Goal: Information Seeking & Learning: Check status

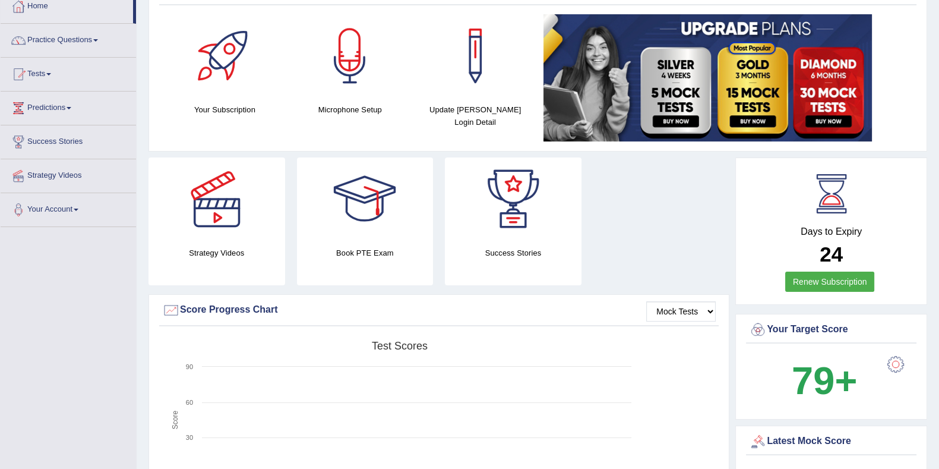
scroll to position [223, 0]
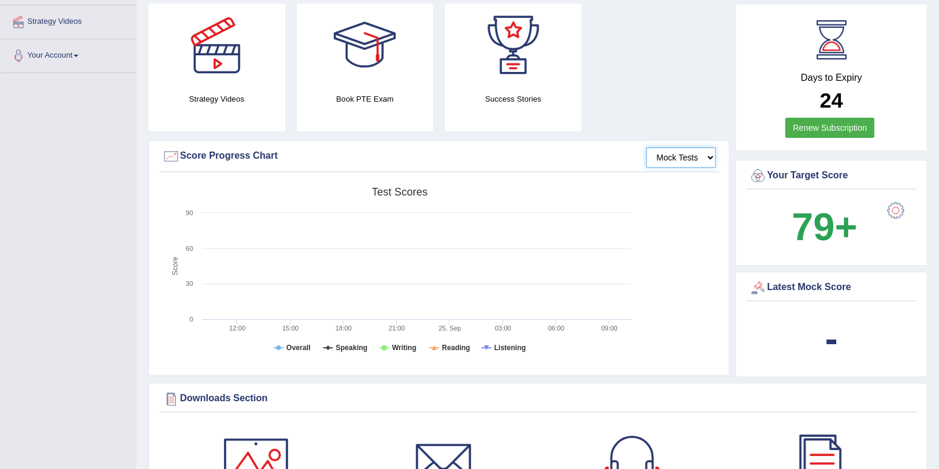
click at [698, 155] on select "Mock Tests" at bounding box center [680, 157] width 69 height 20
click at [330, 344] on rect at bounding box center [399, 273] width 475 height 184
click at [332, 349] on rect at bounding box center [399, 273] width 475 height 184
click at [341, 349] on tspan "Speaking" at bounding box center [351, 347] width 31 height 8
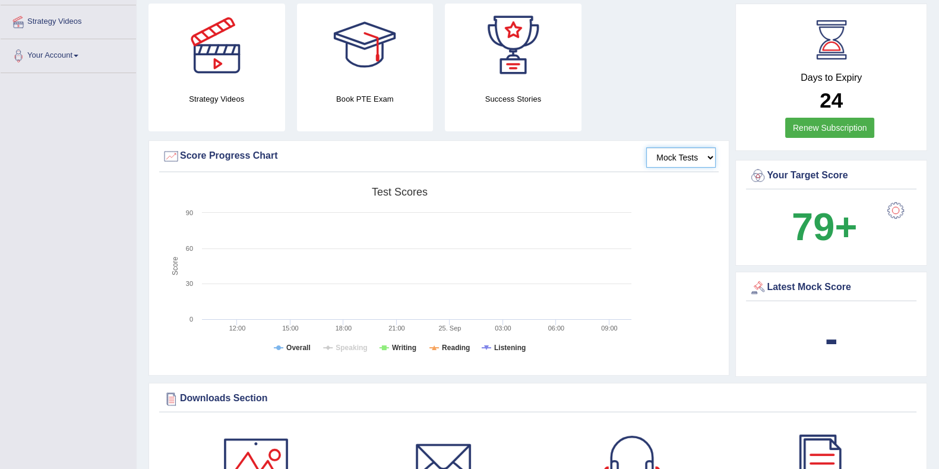
click at [354, 247] on rect at bounding box center [399, 273] width 475 height 184
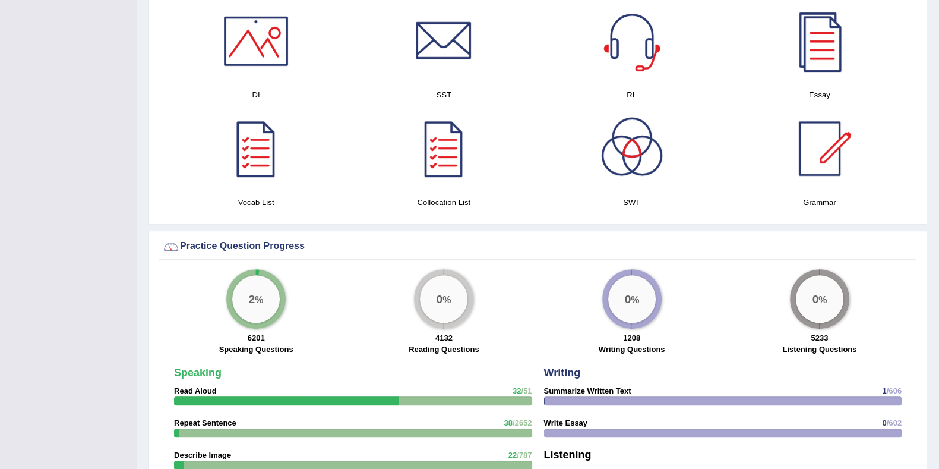
scroll to position [668, 0]
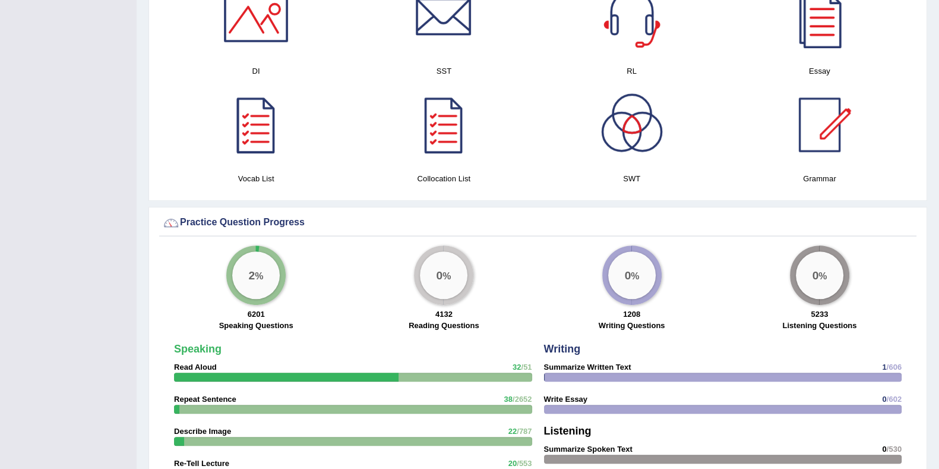
click at [253, 281] on div "2 %" at bounding box center [256, 275] width 48 height 48
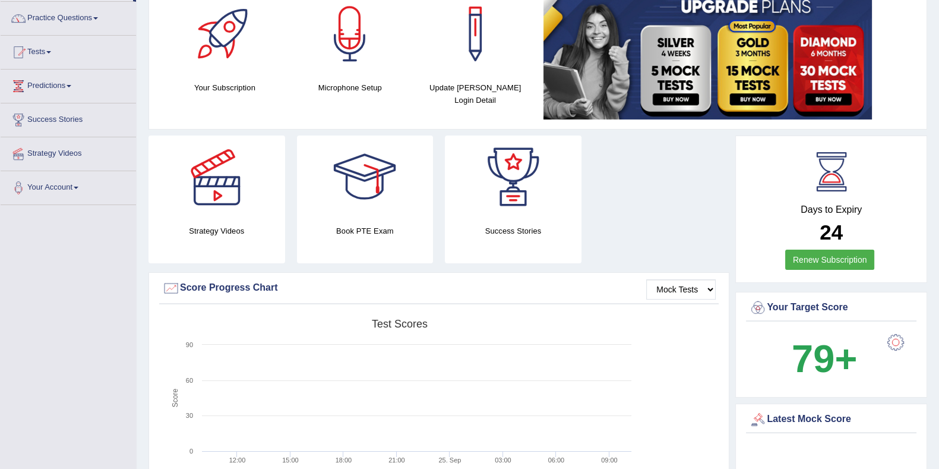
scroll to position [0, 0]
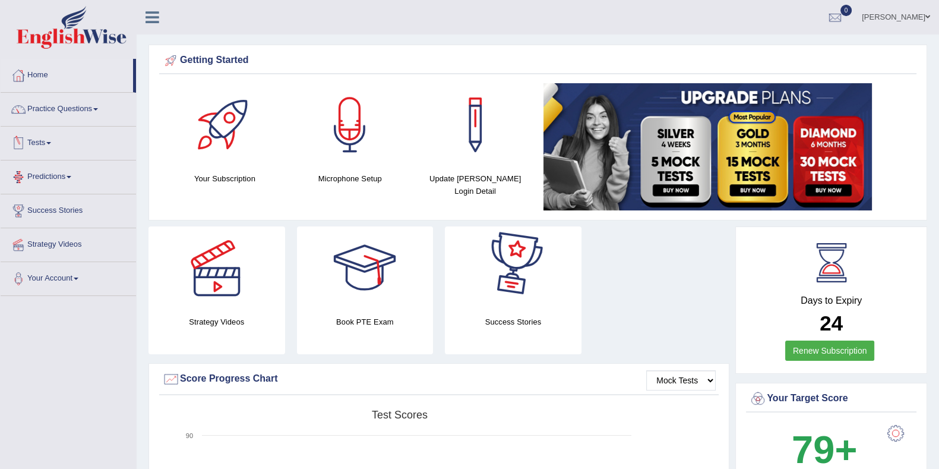
click at [86, 149] on link "Tests" at bounding box center [68, 141] width 135 height 30
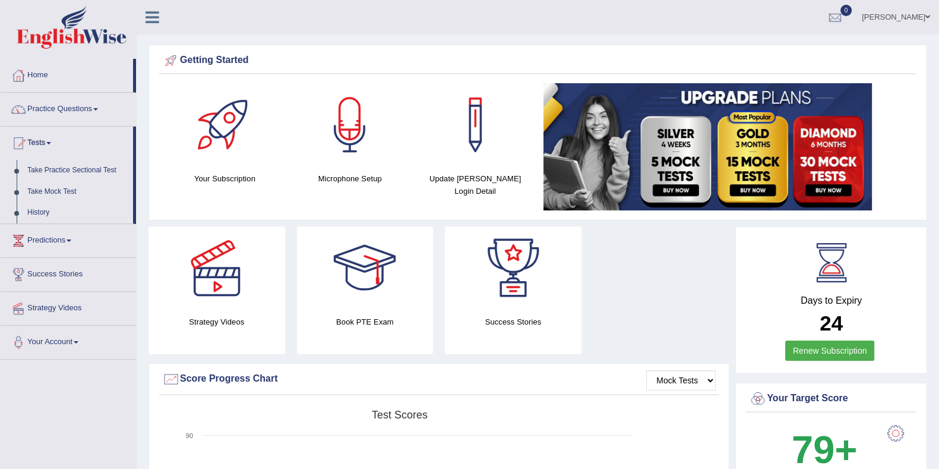
click at [24, 214] on link "History" at bounding box center [77, 212] width 111 height 21
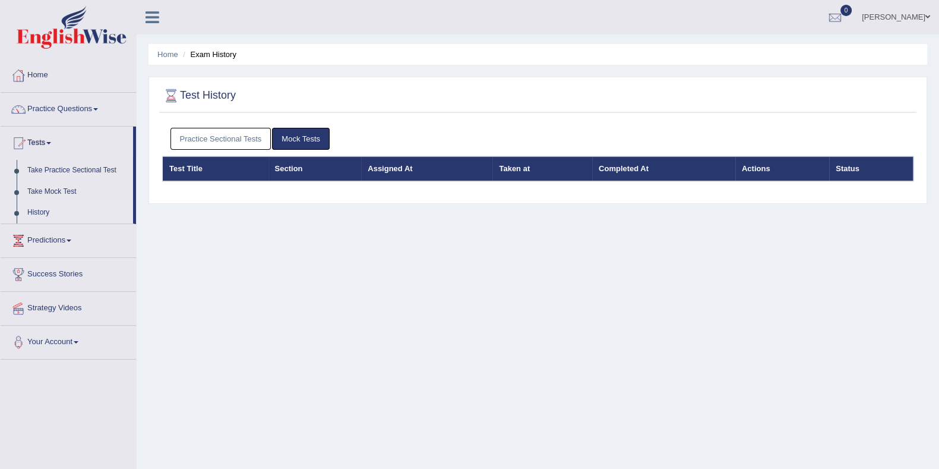
click at [297, 144] on link "Mock Tests" at bounding box center [301, 139] width 58 height 22
click at [197, 134] on link "Practice Sectional Tests" at bounding box center [220, 139] width 101 height 22
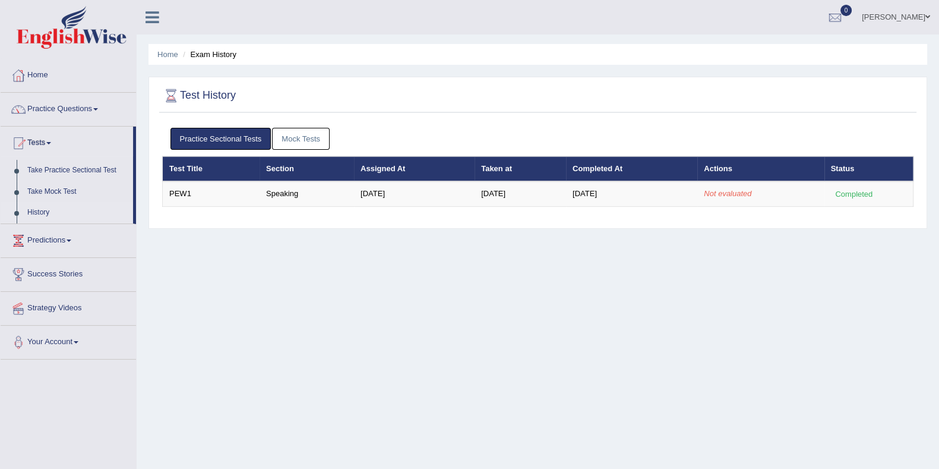
click at [747, 188] on td "Not evaluated" at bounding box center [760, 193] width 126 height 25
click at [866, 192] on div "Completed" at bounding box center [854, 194] width 46 height 12
click at [276, 199] on td "Speaking" at bounding box center [307, 193] width 94 height 25
click at [294, 131] on link "Mock Tests" at bounding box center [301, 139] width 58 height 22
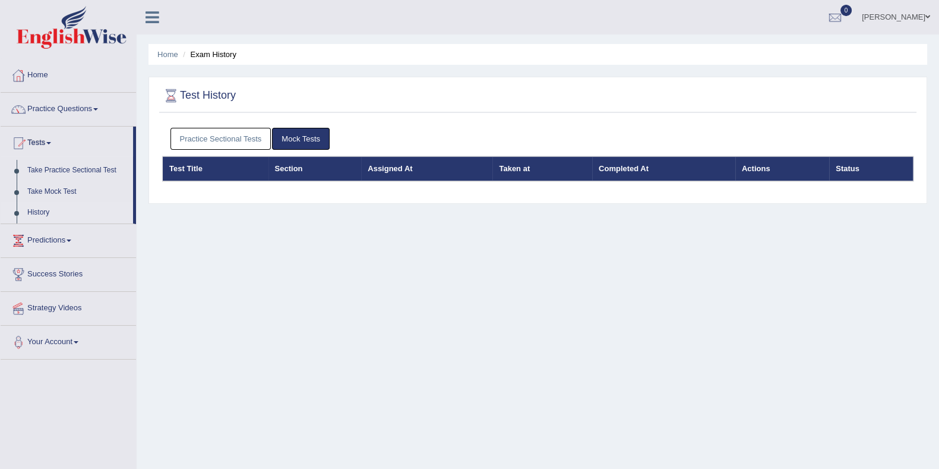
click at [235, 133] on link "Practice Sectional Tests" at bounding box center [220, 139] width 101 height 22
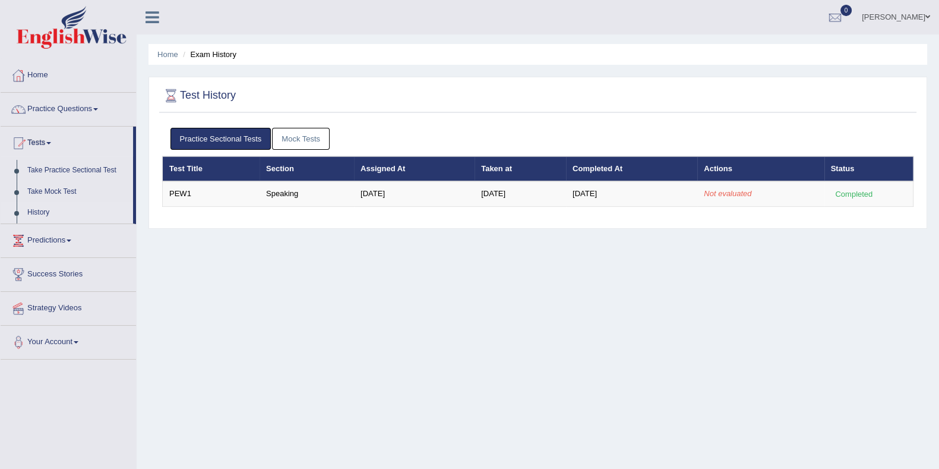
click at [169, 188] on td "PEW1" at bounding box center [211, 193] width 97 height 25
click at [205, 197] on td "PEW1" at bounding box center [211, 193] width 97 height 25
click at [347, 191] on tr "PEW1 Speaking Sep 19, 2025 Sep 25, 2025 Sep 25, 2025 Not evaluated Completed" at bounding box center [538, 193] width 751 height 25
click at [66, 270] on link "Success Stories" at bounding box center [68, 273] width 135 height 30
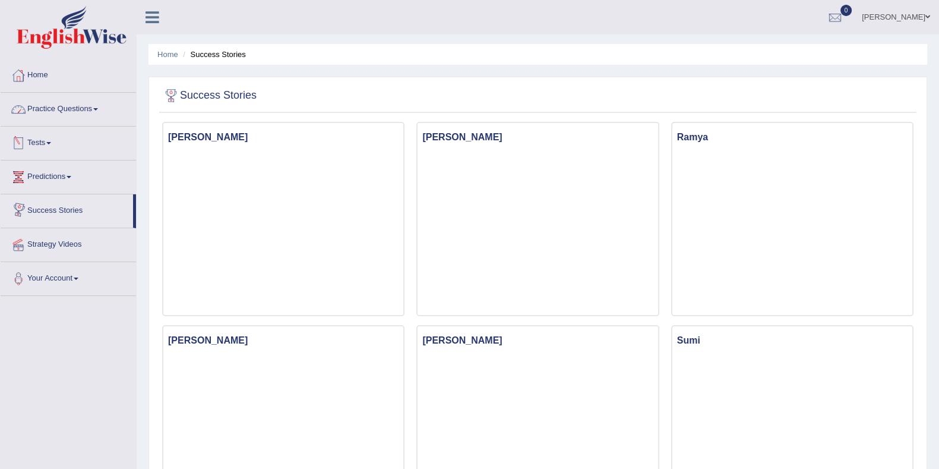
click at [36, 166] on link "Predictions" at bounding box center [68, 175] width 135 height 30
click at [33, 141] on link "Tests" at bounding box center [68, 141] width 135 height 30
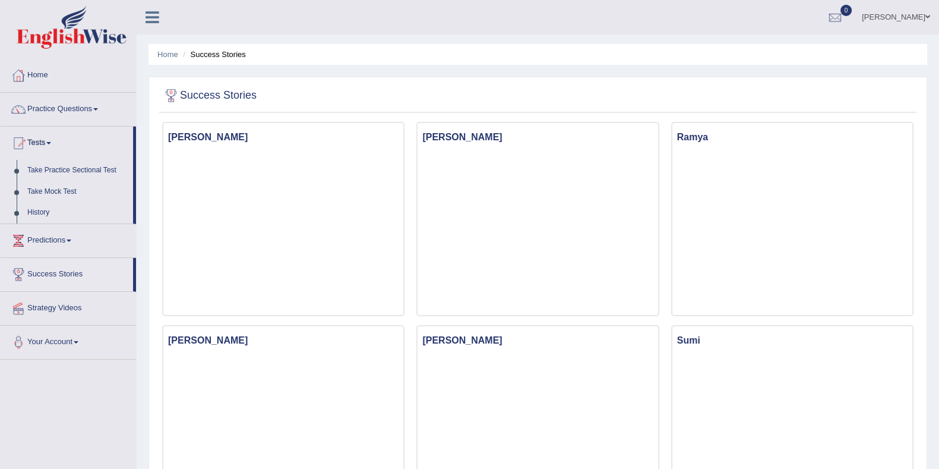
click at [40, 207] on link "History" at bounding box center [77, 212] width 111 height 21
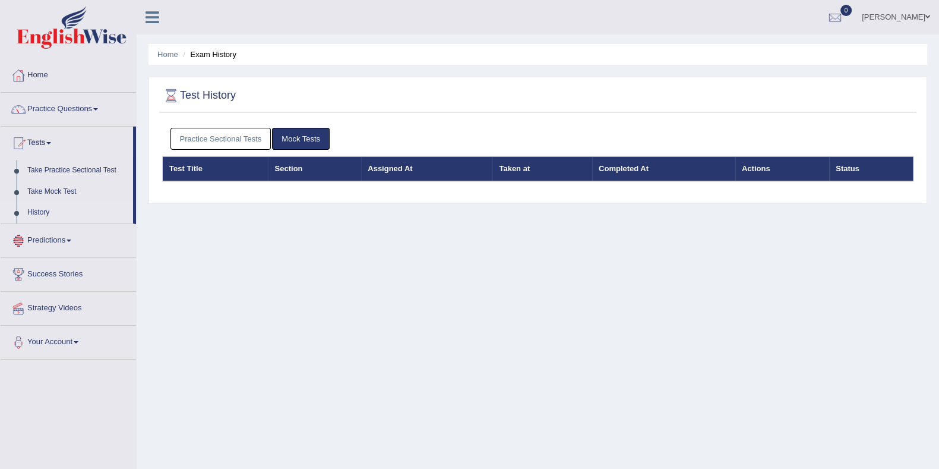
click at [197, 130] on link "Practice Sectional Tests" at bounding box center [220, 139] width 101 height 22
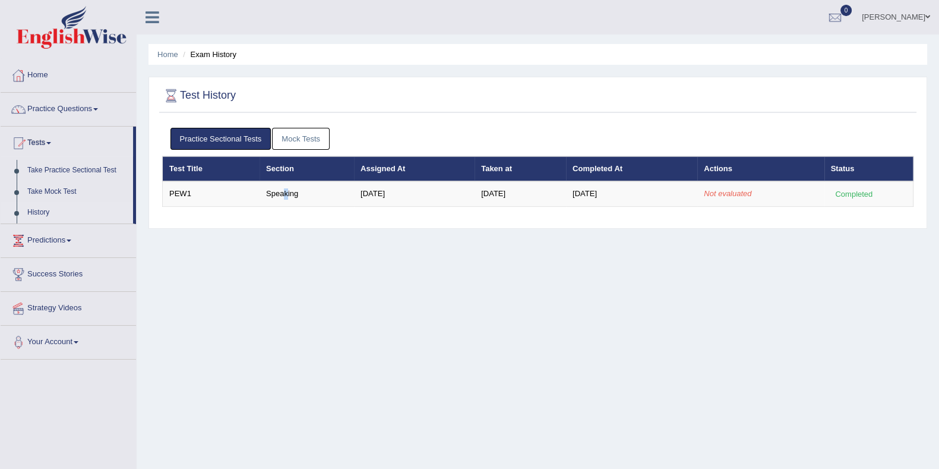
click at [281, 192] on td "Speaking" at bounding box center [307, 193] width 94 height 25
click at [164, 199] on td "PEW1" at bounding box center [211, 193] width 97 height 25
click at [196, 193] on td "PEW1" at bounding box center [211, 193] width 97 height 25
click at [38, 208] on link "History" at bounding box center [77, 212] width 111 height 21
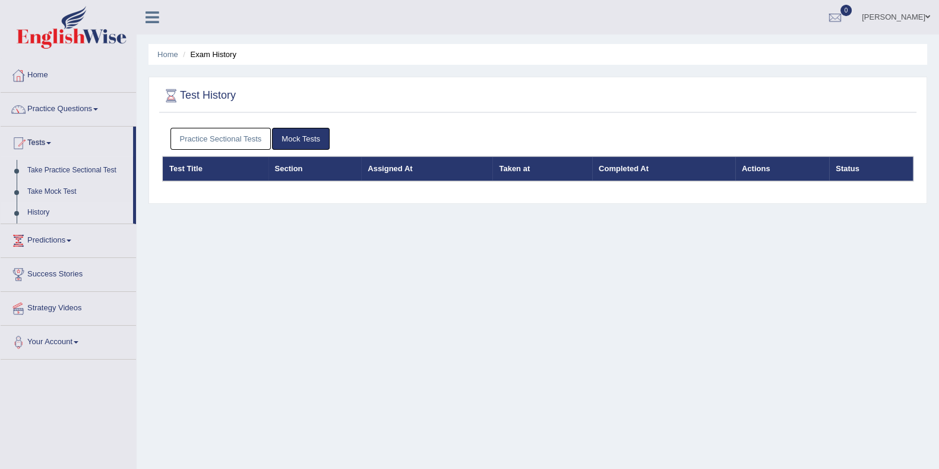
click at [195, 137] on link "Practice Sectional Tests" at bounding box center [220, 139] width 101 height 22
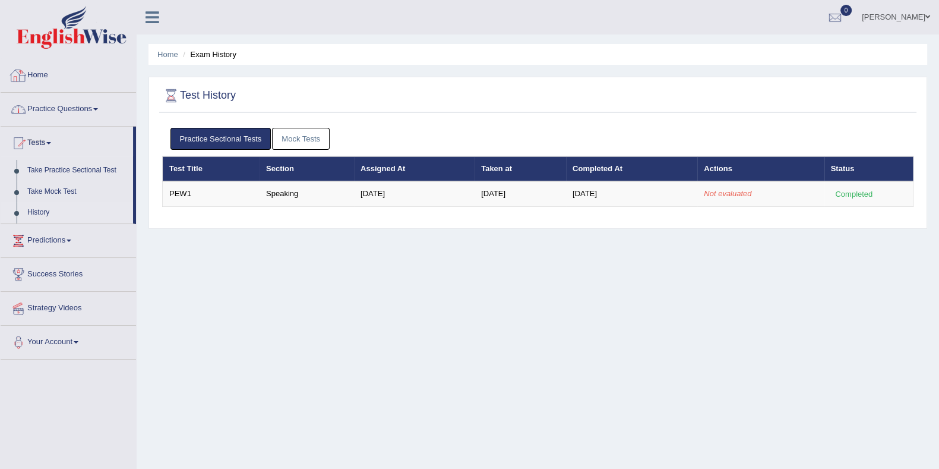
click at [48, 76] on link "Home" at bounding box center [68, 74] width 135 height 30
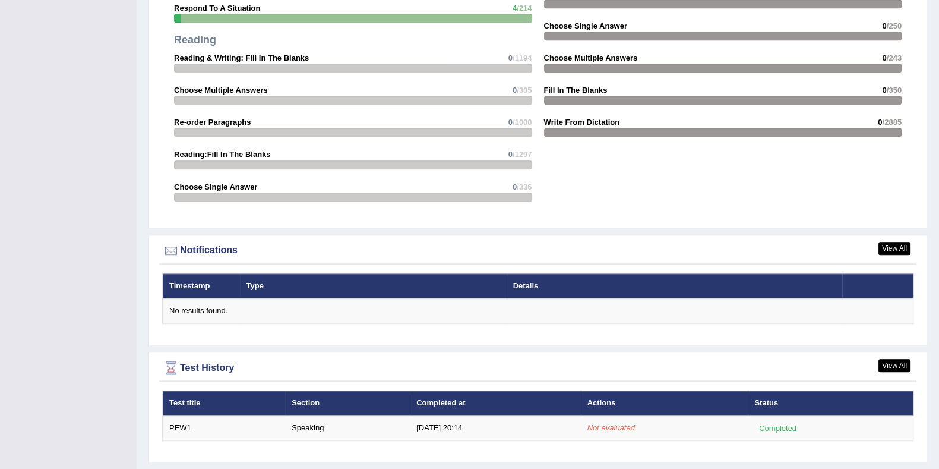
scroll to position [1245, 0]
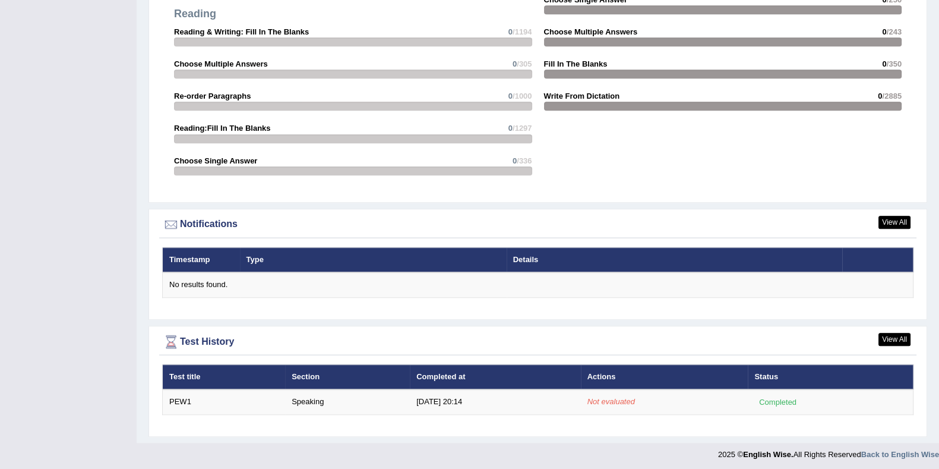
click at [211, 286] on div "No results found." at bounding box center [537, 284] width 737 height 11
click at [772, 395] on div "Completed" at bounding box center [777, 401] width 46 height 12
click at [888, 339] on link "View All" at bounding box center [894, 339] width 32 height 13
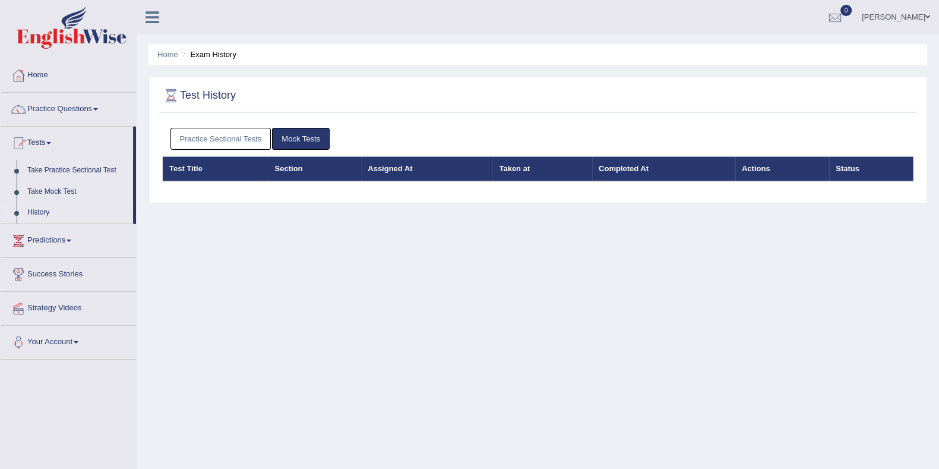
click at [232, 144] on link "Practice Sectional Tests" at bounding box center [220, 139] width 101 height 22
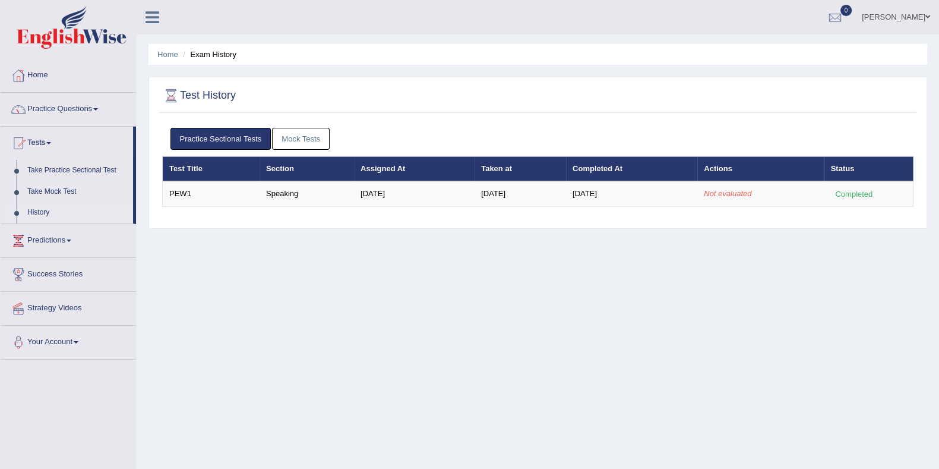
click at [189, 196] on td "PEW1" at bounding box center [211, 193] width 97 height 25
click at [328, 203] on td "Speaking" at bounding box center [307, 193] width 94 height 25
click at [710, 224] on div "Test History Practice Sectional Tests Mock Tests Test Title Section Assigned At…" at bounding box center [537, 153] width 779 height 152
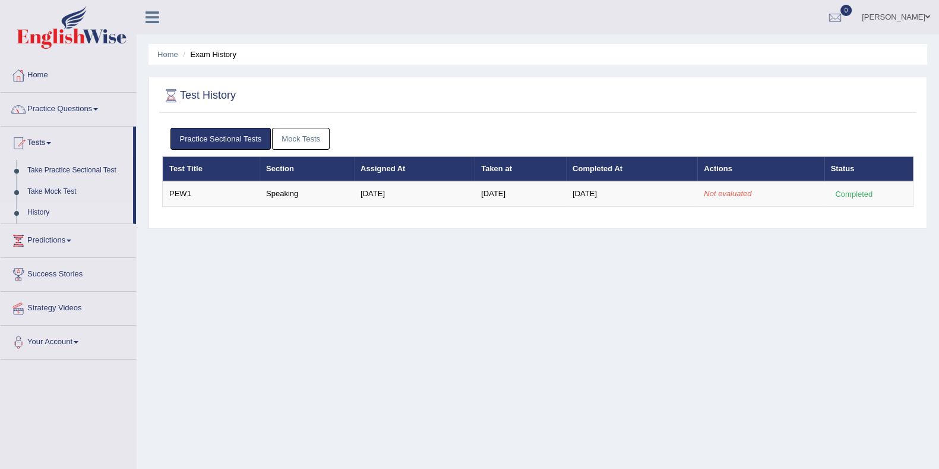
click at [722, 197] on td "Not evaluated" at bounding box center [760, 193] width 126 height 25
click at [726, 198] on td "Not evaluated" at bounding box center [760, 193] width 126 height 25
click at [634, 188] on td "[DATE]" at bounding box center [631, 193] width 131 height 25
click at [45, 75] on link "Home" at bounding box center [68, 74] width 135 height 30
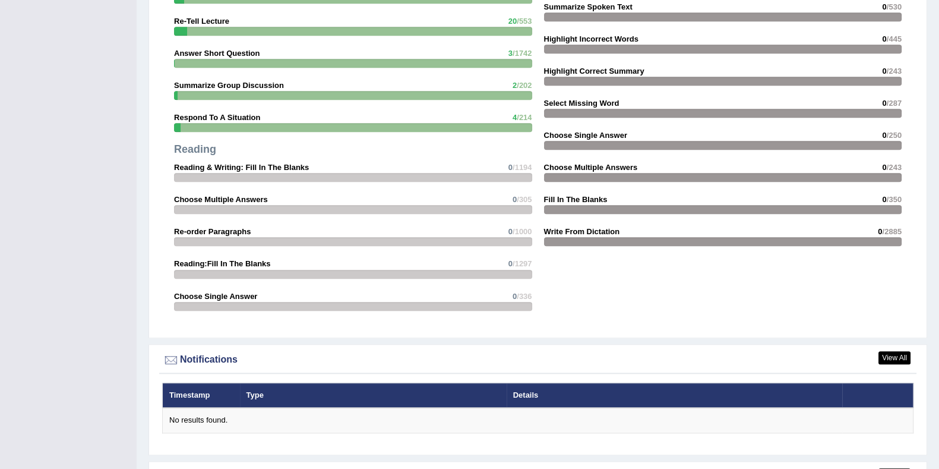
scroll to position [1245, 0]
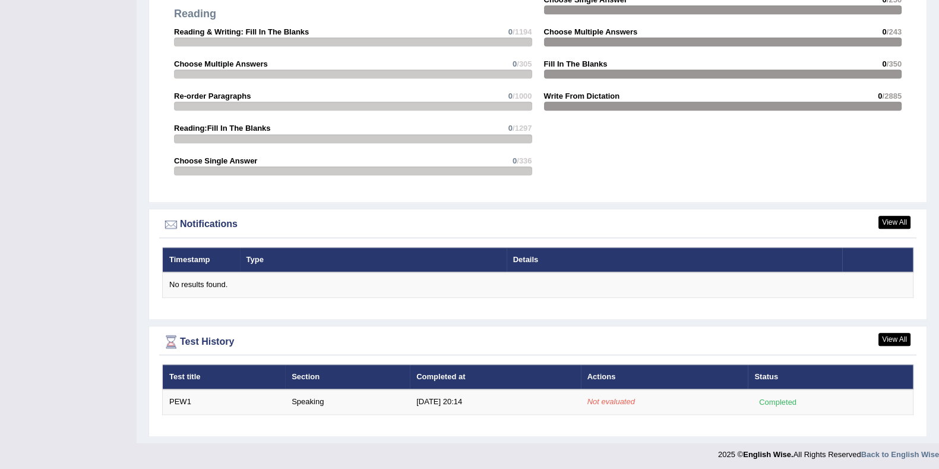
click at [618, 393] on td "Not evaluated" at bounding box center [664, 401] width 167 height 25
click at [625, 401] on em "Not evaluated" at bounding box center [611, 401] width 48 height 9
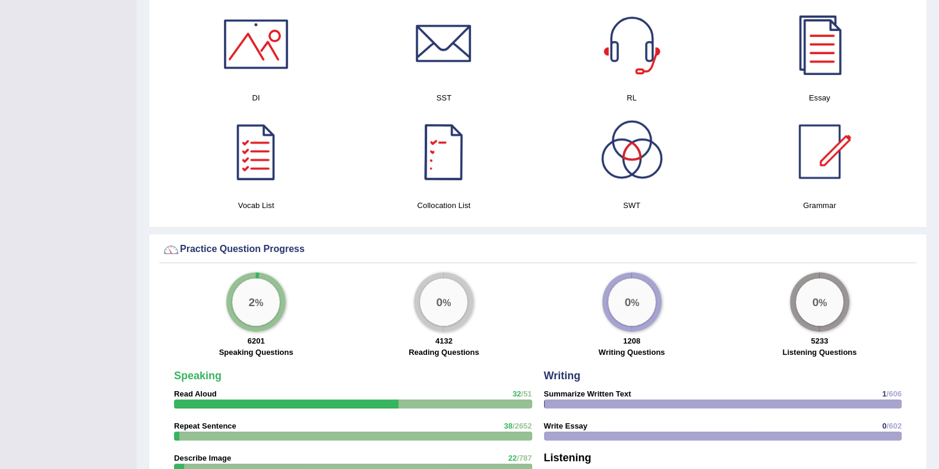
scroll to position [651, 0]
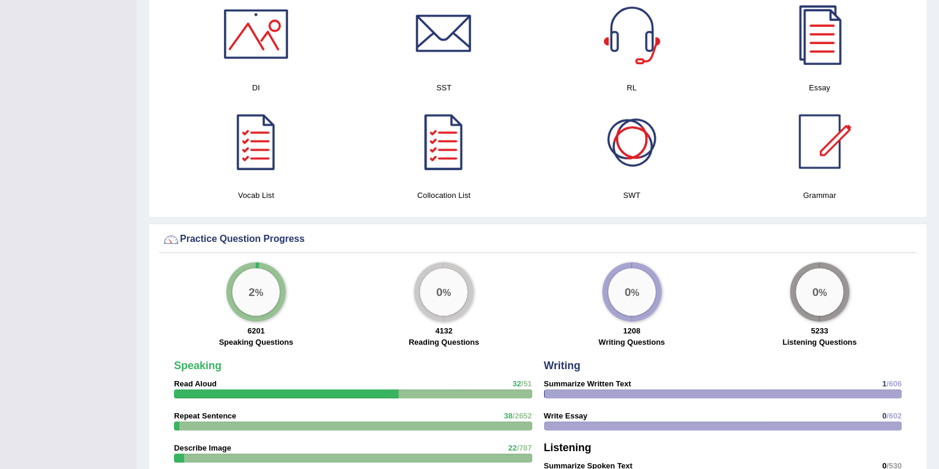
click at [615, 167] on div at bounding box center [631, 141] width 83 height 83
click at [430, 141] on div at bounding box center [443, 141] width 83 height 83
click at [270, 153] on div at bounding box center [255, 141] width 83 height 83
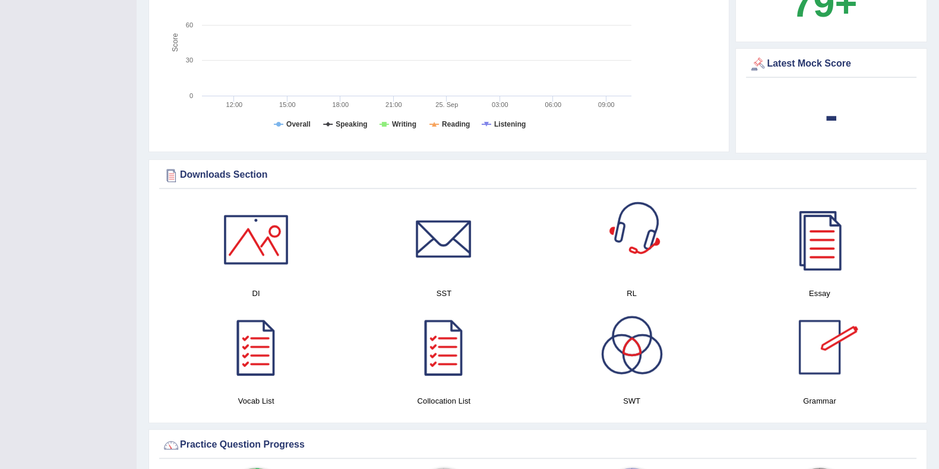
scroll to position [280, 0]
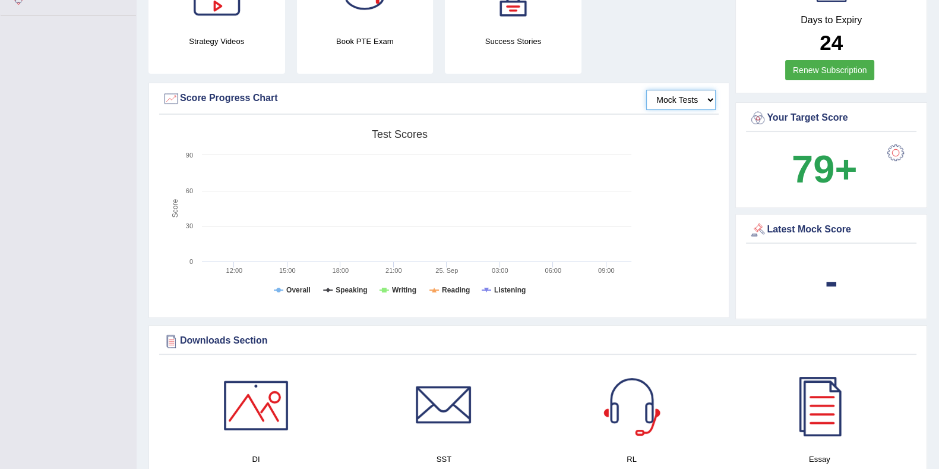
click at [670, 105] on select "Mock Tests" at bounding box center [680, 100] width 69 height 20
click at [646, 90] on select "Mock Tests" at bounding box center [680, 100] width 69 height 20
drag, startPoint x: 682, startPoint y: 97, endPoint x: 686, endPoint y: 106, distance: 9.0
click at [686, 106] on select "Mock Tests" at bounding box center [680, 100] width 69 height 20
click at [646, 90] on select "Mock Tests" at bounding box center [680, 100] width 69 height 20
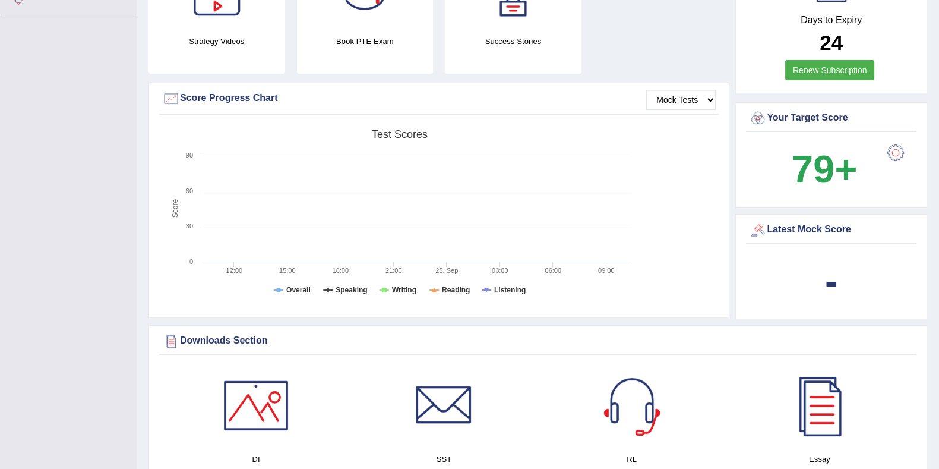
click at [839, 281] on div "-" at bounding box center [831, 280] width 164 height 57
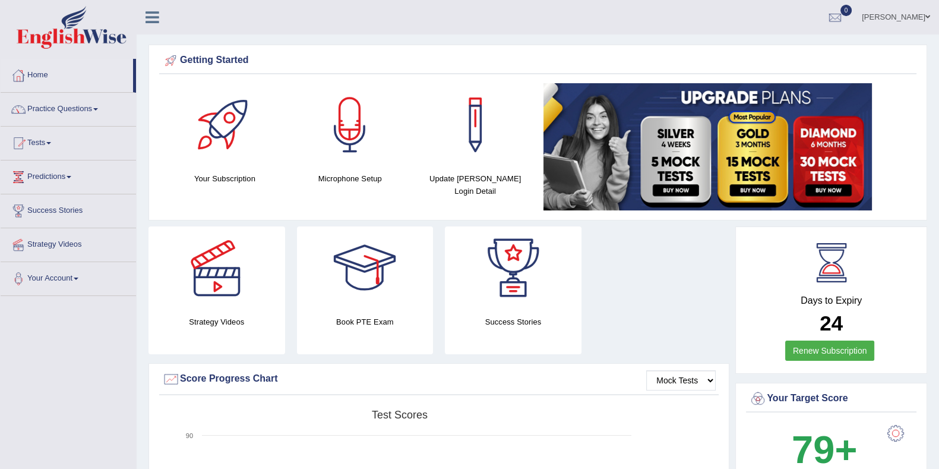
scroll to position [410, 0]
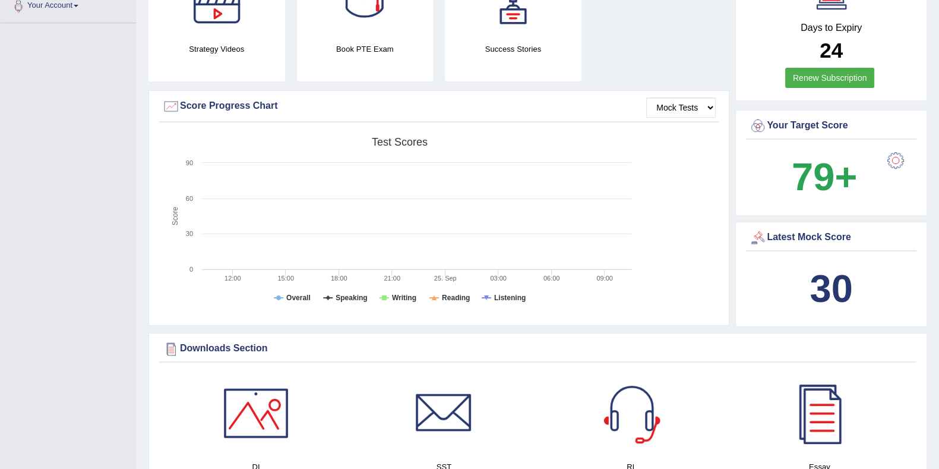
scroll to position [261, 0]
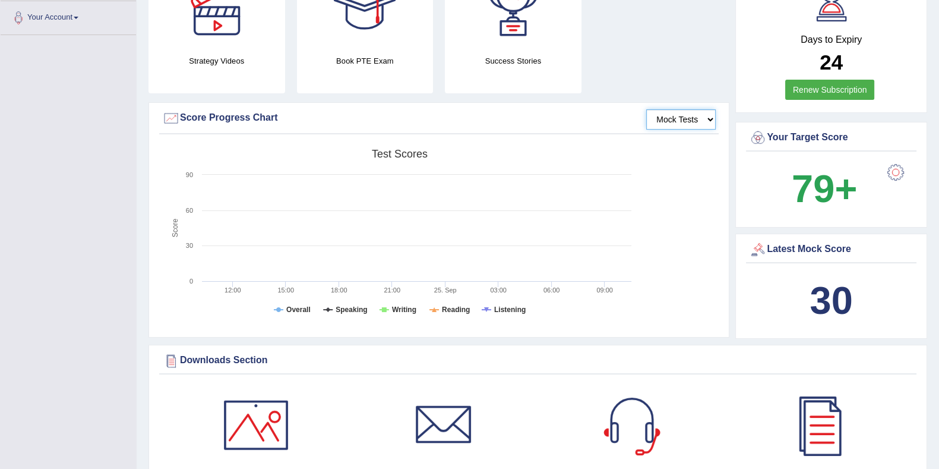
click at [660, 123] on select "Mock Tests" at bounding box center [680, 119] width 69 height 20
drag, startPoint x: 660, startPoint y: 123, endPoint x: 638, endPoint y: 141, distance: 28.2
click at [660, 123] on select "Mock Tests" at bounding box center [680, 119] width 69 height 20
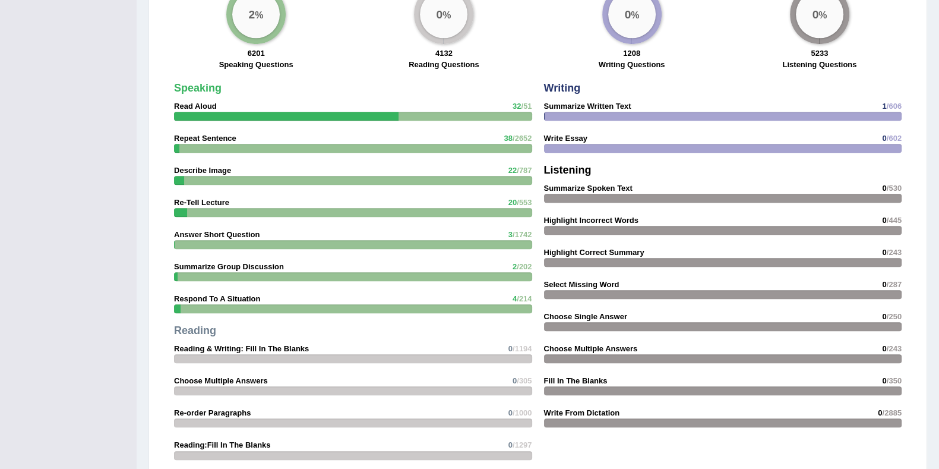
scroll to position [1276, 0]
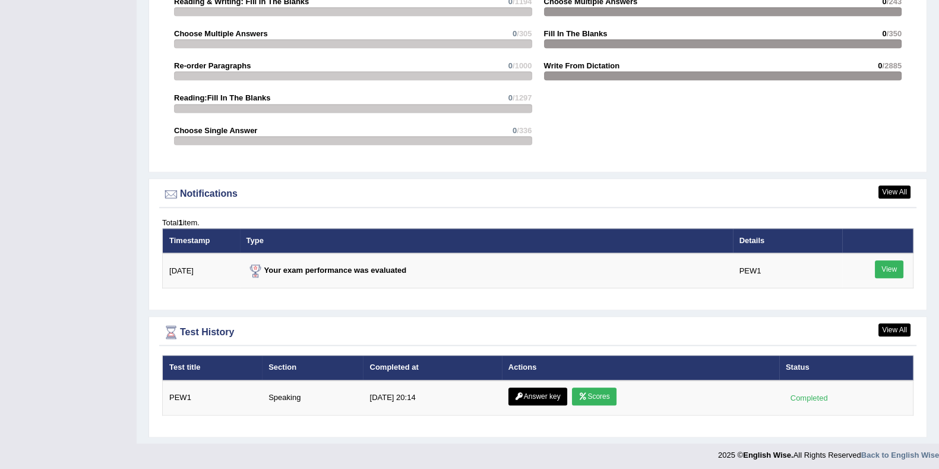
click at [878, 265] on link "View" at bounding box center [889, 269] width 29 height 18
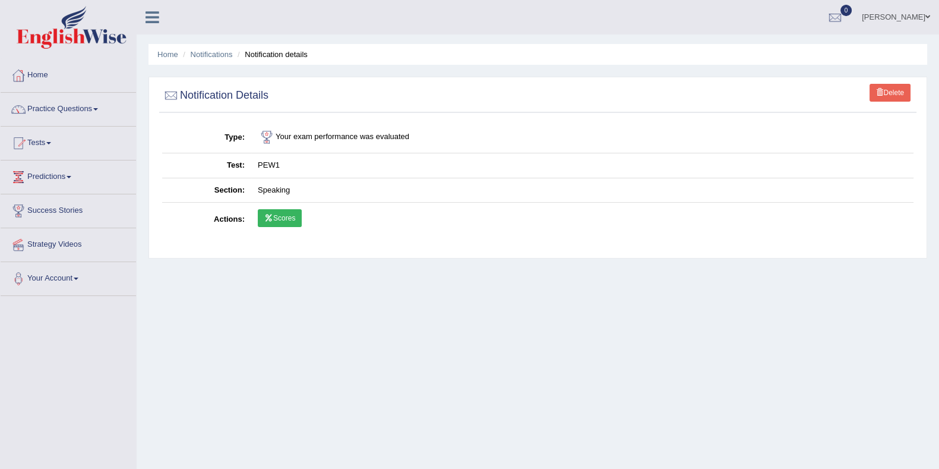
click at [286, 214] on link "Scores" at bounding box center [280, 218] width 44 height 18
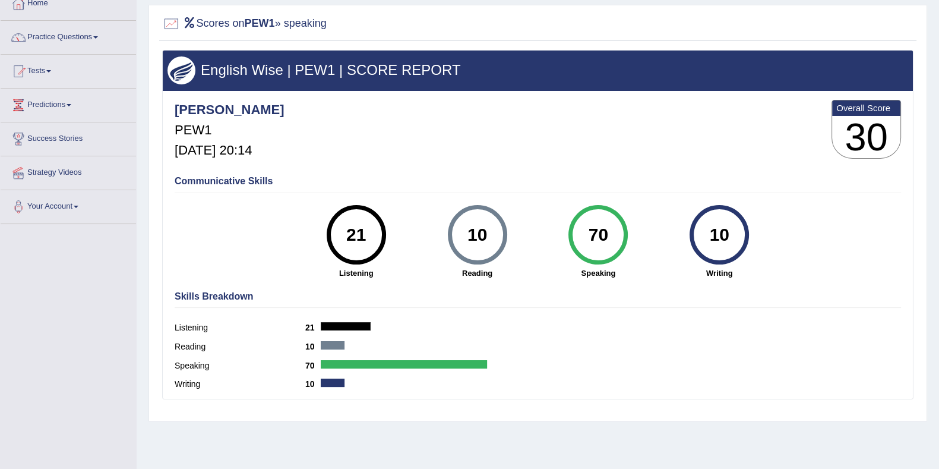
scroll to position [6, 0]
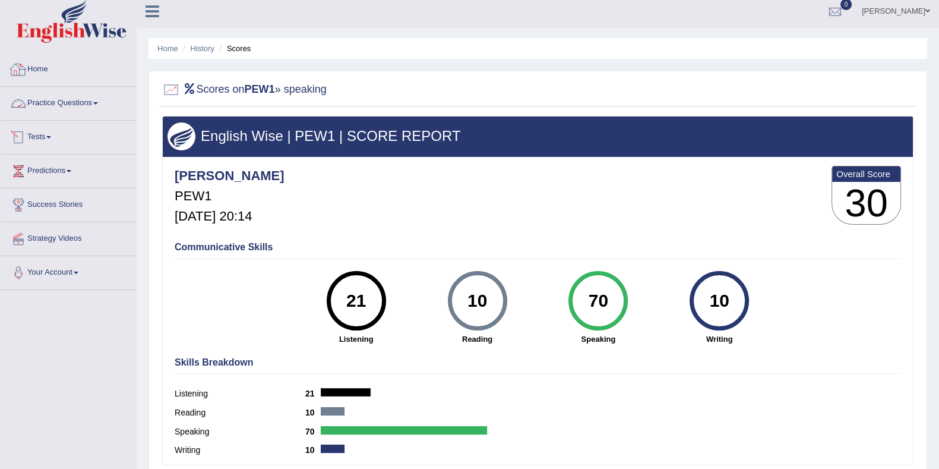
click at [49, 69] on link "Home" at bounding box center [68, 68] width 135 height 30
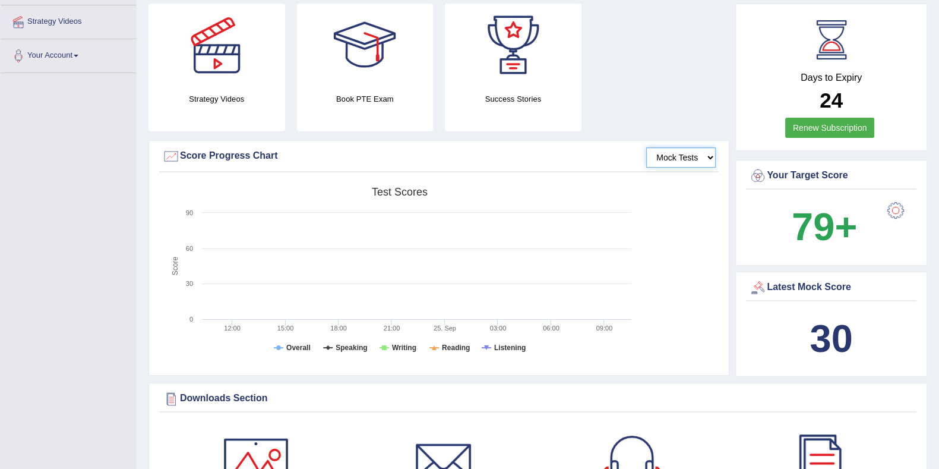
click at [673, 164] on select "Mock Tests" at bounding box center [680, 157] width 69 height 20
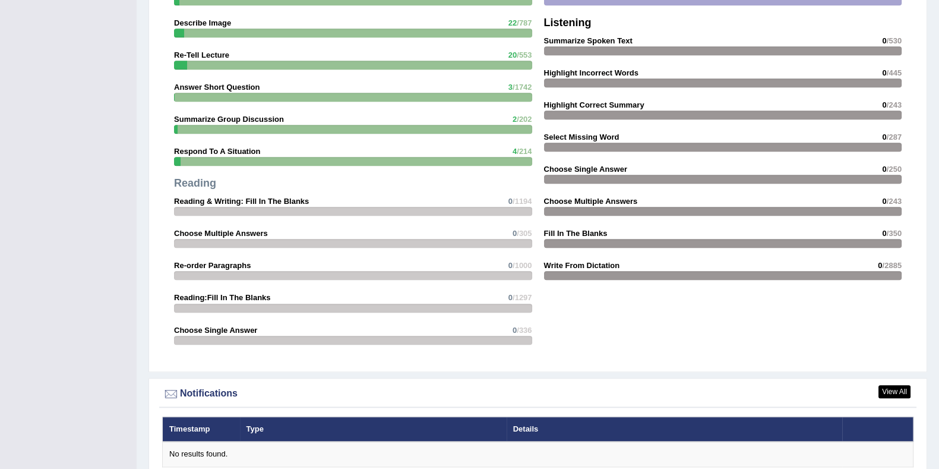
scroll to position [1255, 0]
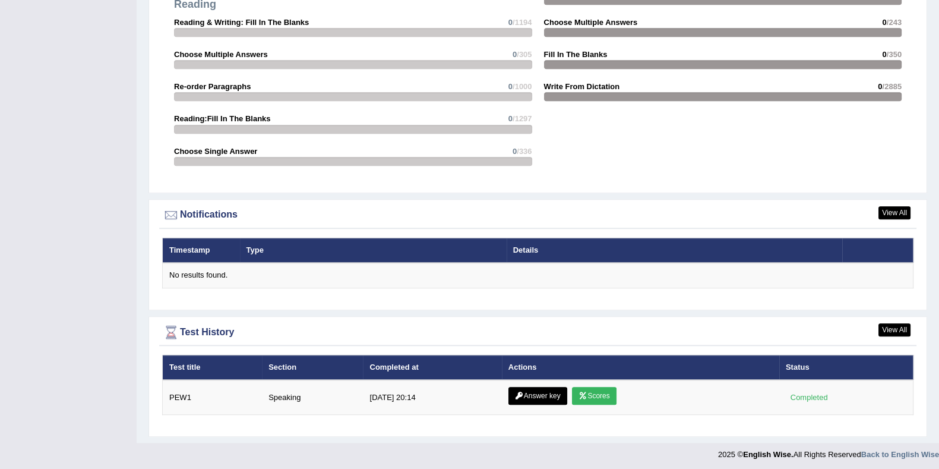
click at [558, 395] on link "Answer key" at bounding box center [537, 396] width 59 height 18
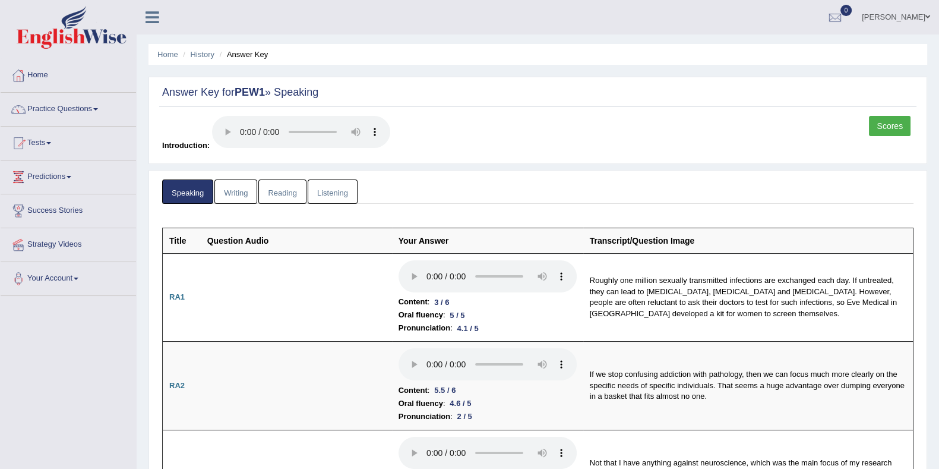
click at [238, 197] on link "Writing" at bounding box center [235, 191] width 43 height 24
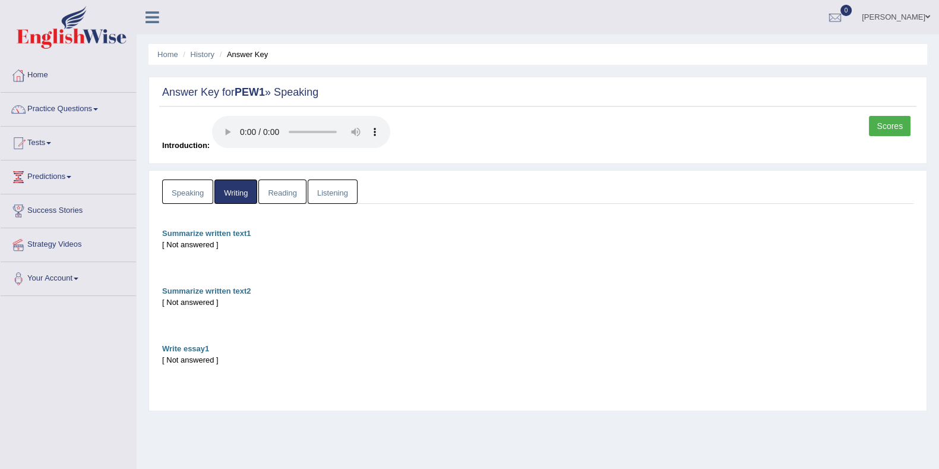
click at [269, 193] on link "Reading" at bounding box center [282, 191] width 48 height 24
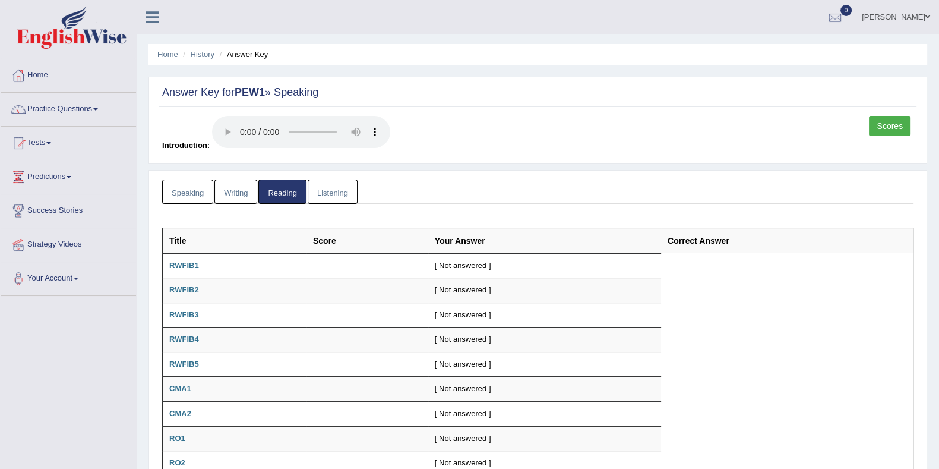
click at [335, 191] on link "Listening" at bounding box center [333, 191] width 50 height 24
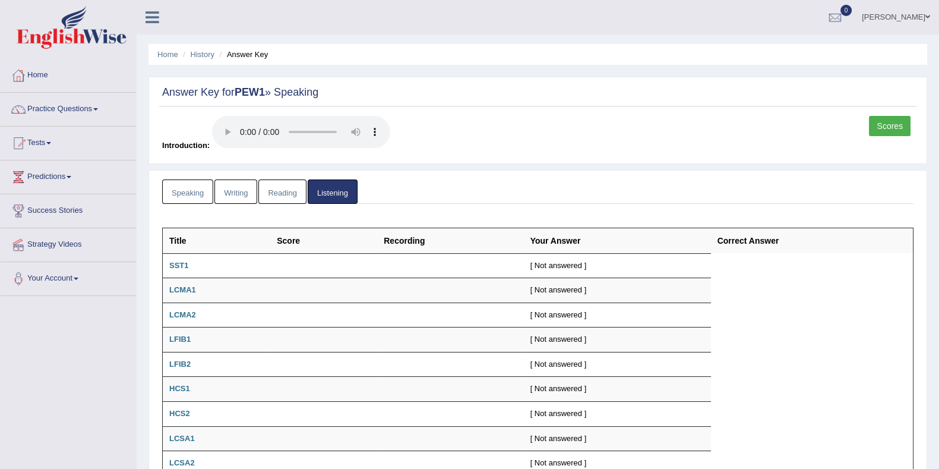
click at [201, 186] on link "Speaking" at bounding box center [187, 191] width 51 height 24
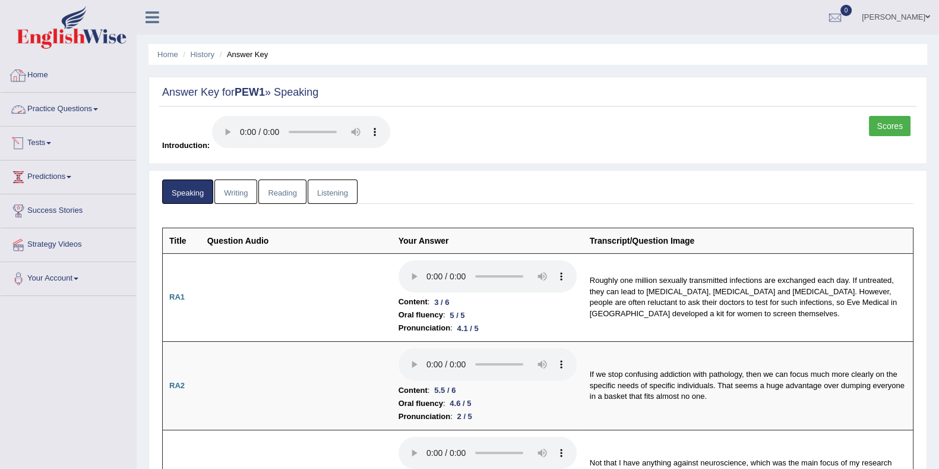
click at [25, 80] on div at bounding box center [19, 76] width 18 height 18
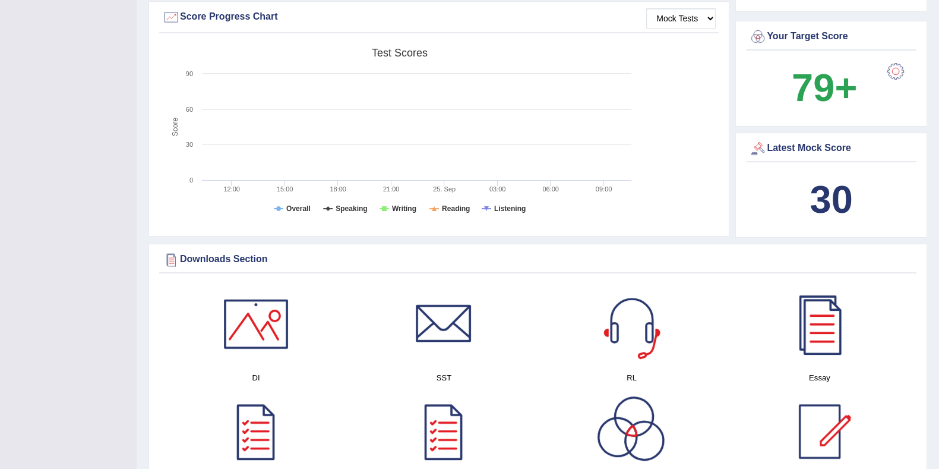
scroll to position [296, 0]
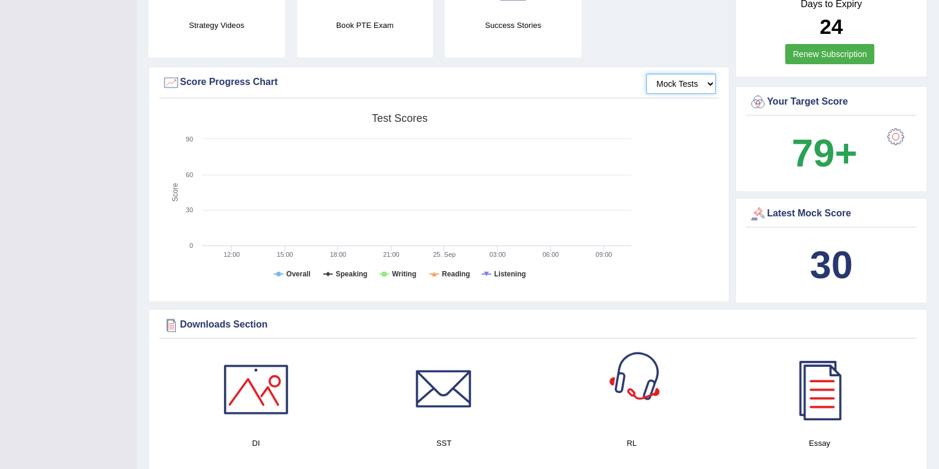
click at [685, 81] on select "Mock Tests" at bounding box center [680, 84] width 69 height 20
click at [646, 74] on select "Mock Tests" at bounding box center [680, 84] width 69 height 20
click at [300, 280] on rect at bounding box center [399, 199] width 475 height 184
click at [333, 271] on rect at bounding box center [399, 199] width 475 height 184
click at [262, 214] on rect at bounding box center [399, 199] width 475 height 184
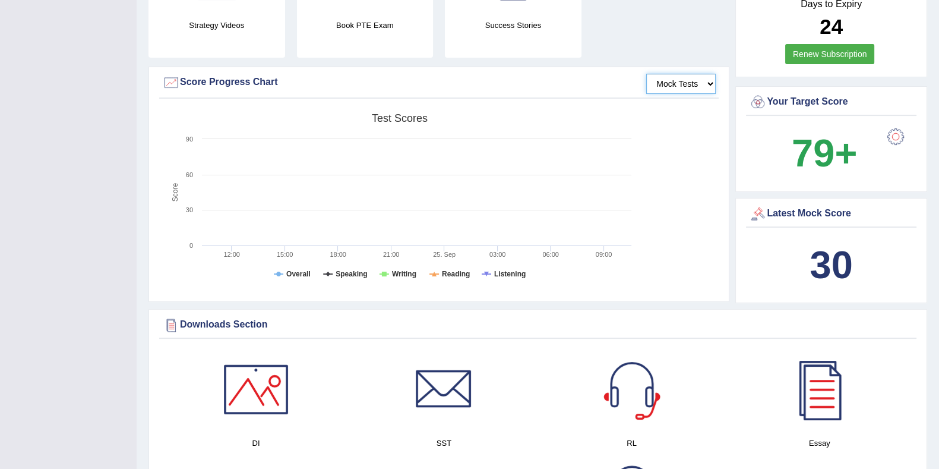
click at [312, 178] on rect at bounding box center [399, 199] width 475 height 184
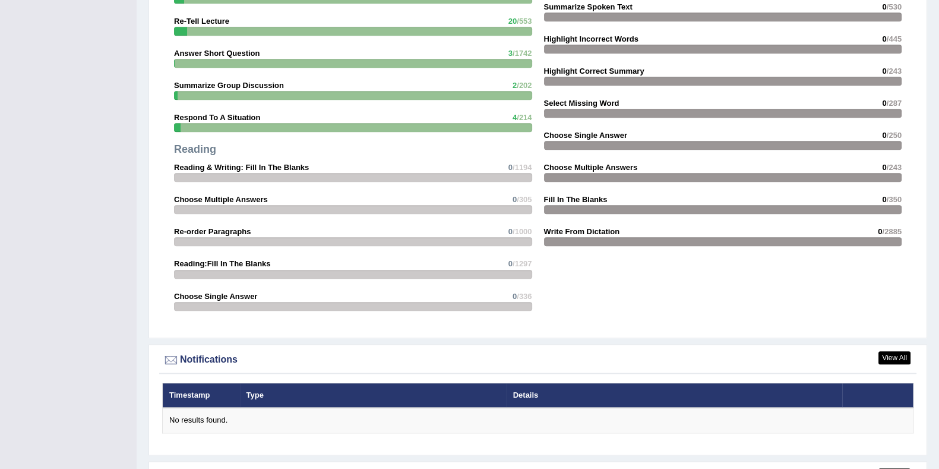
scroll to position [1255, 0]
